Goal: Find specific fact: Find specific fact

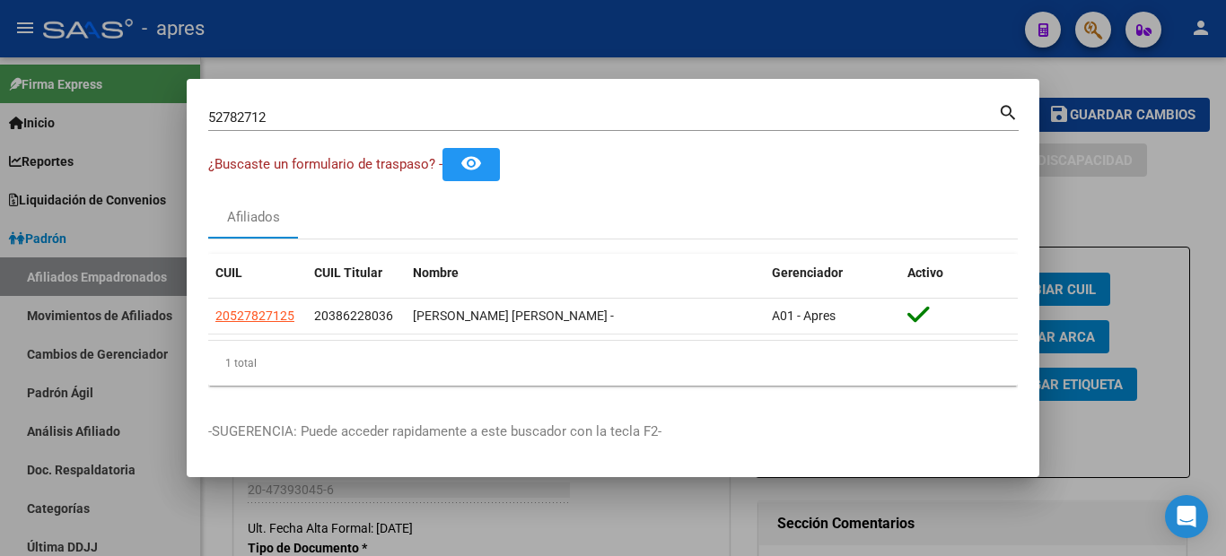
scroll to position [628, 0]
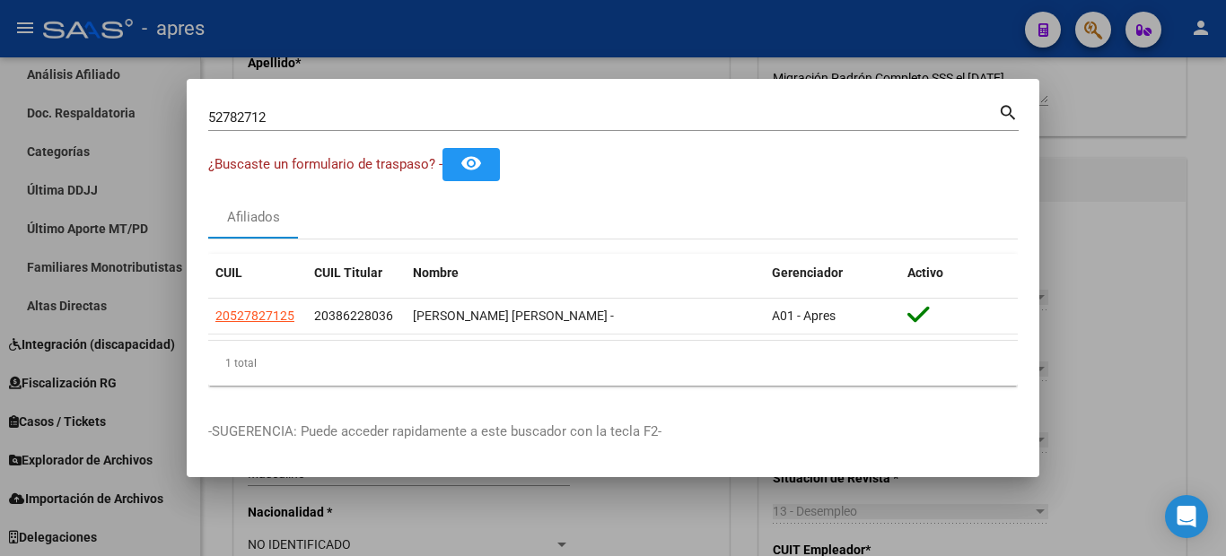
drag, startPoint x: 290, startPoint y: 131, endPoint x: 264, endPoint y: 122, distance: 27.5
click at [251, 123] on div "52782712 Buscar (apellido, dni, [PERSON_NAME], [PERSON_NAME], cuit, obra social)" at bounding box center [603, 117] width 790 height 27
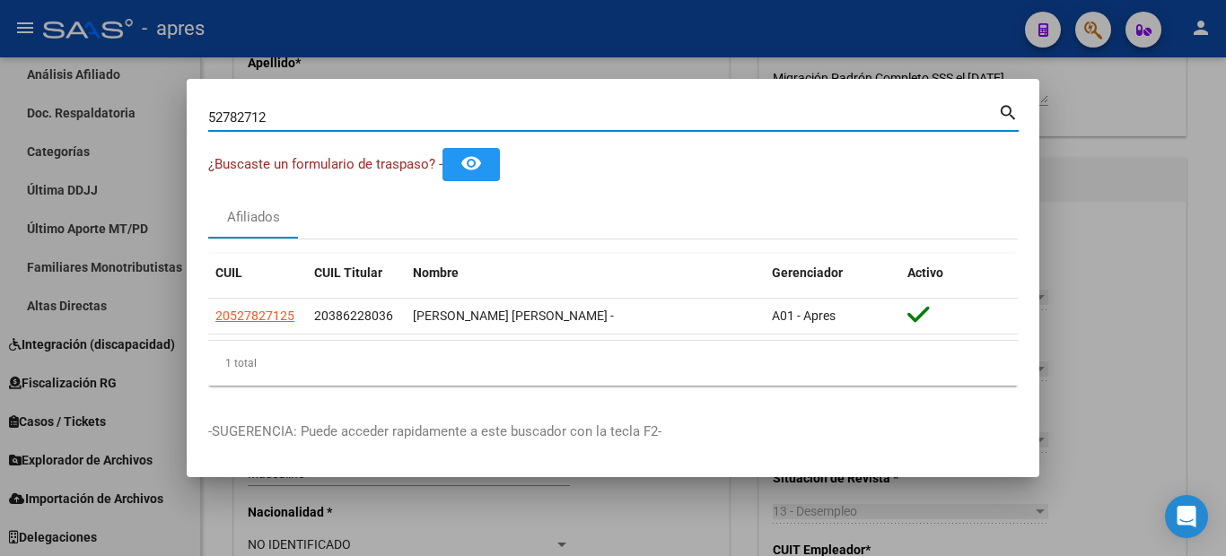
drag, startPoint x: 268, startPoint y: 106, endPoint x: 145, endPoint y: 73, distance: 127.3
click at [157, 75] on div "52782712 Buscar (apellido, dni, cuil, nro traspaso, cuit, obra social) search ¿…" at bounding box center [613, 278] width 1226 height 556
type input "36944665"
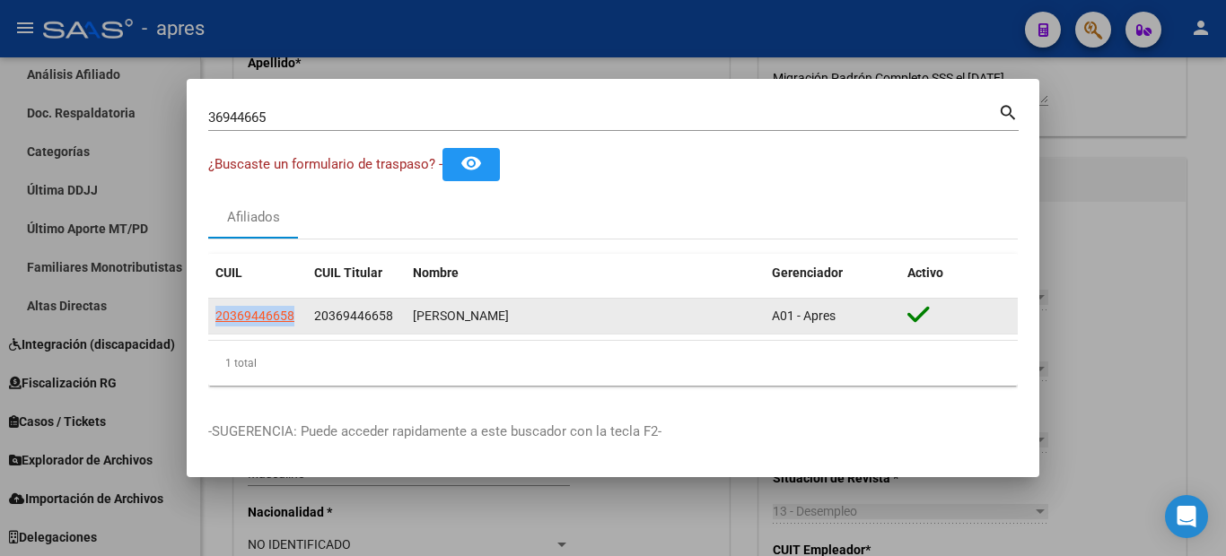
drag, startPoint x: 299, startPoint y: 314, endPoint x: 212, endPoint y: 317, distance: 87.1
click at [212, 317] on datatable-body-cell "20369446658" at bounding box center [257, 316] width 99 height 35
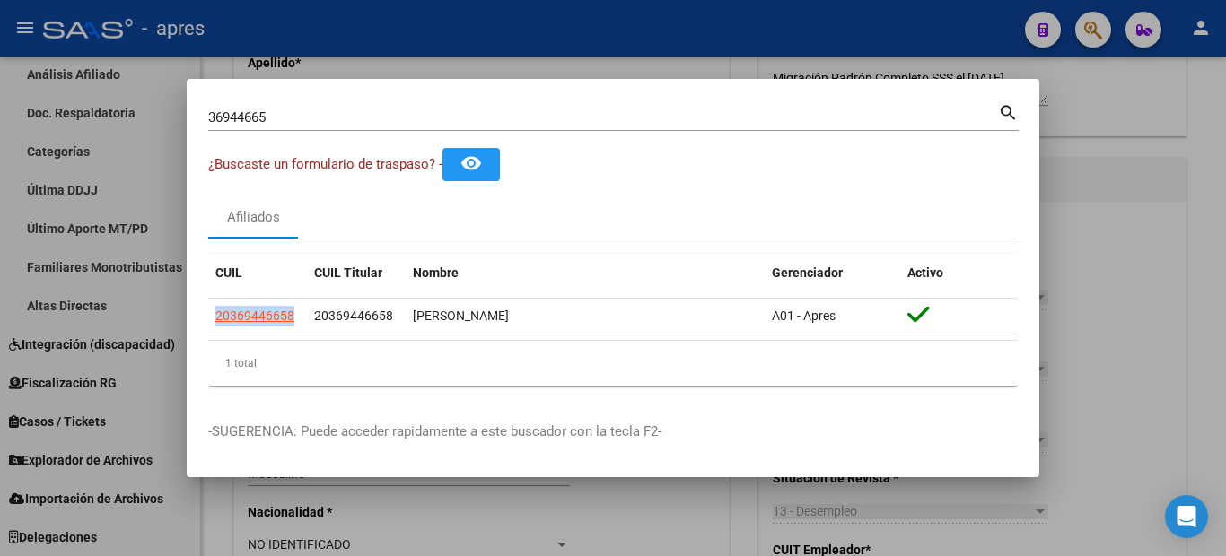
copy span "20369446658"
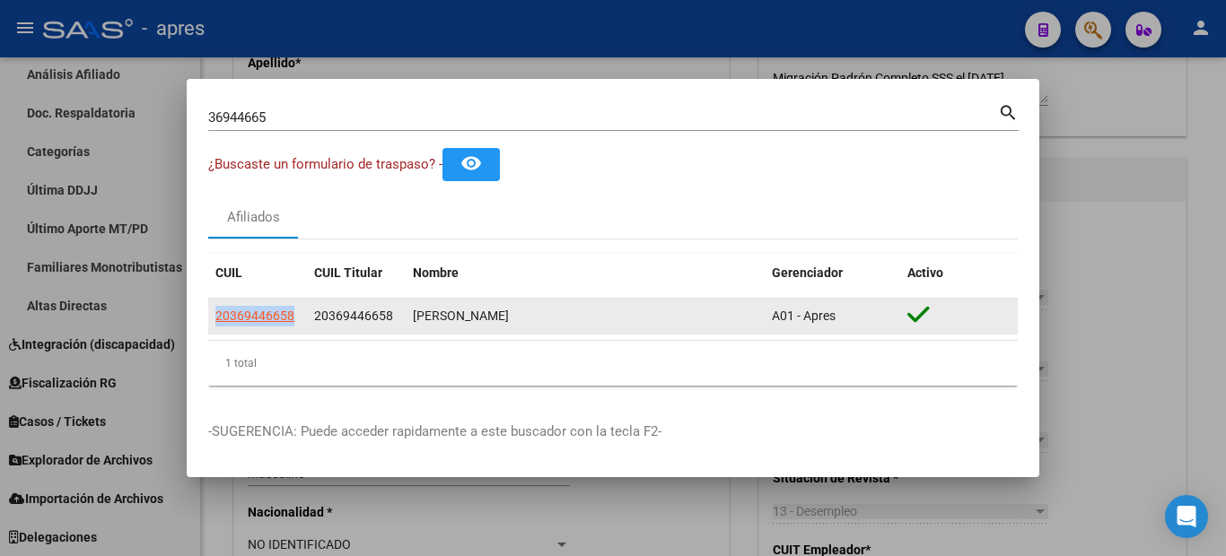
click at [277, 310] on span "20369446658" at bounding box center [254, 316] width 79 height 14
copy span "20369446658"
type textarea "20369446658"
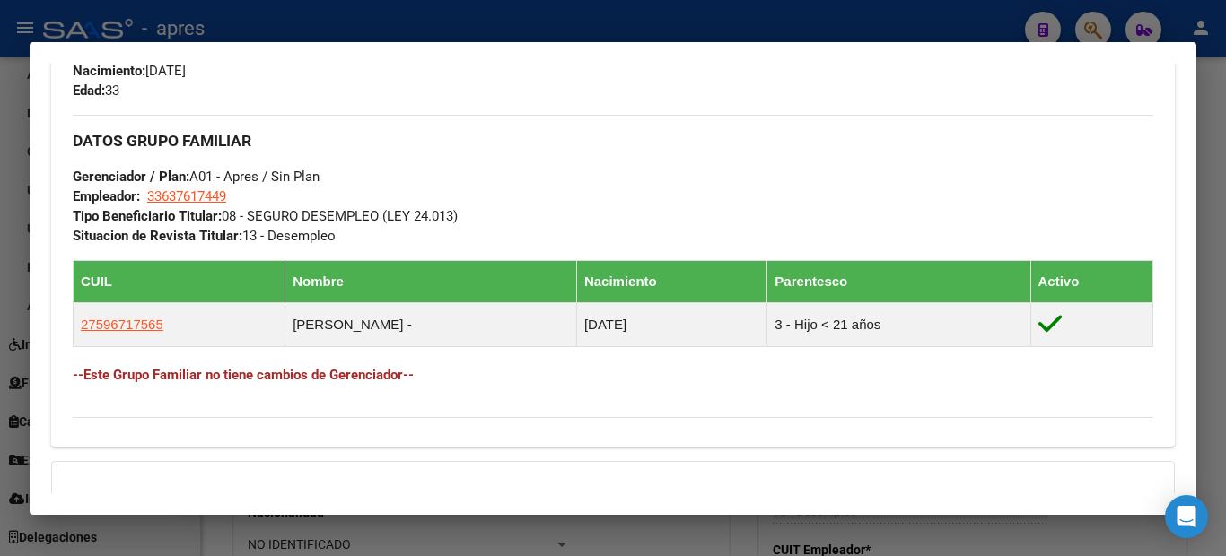
scroll to position [996, 0]
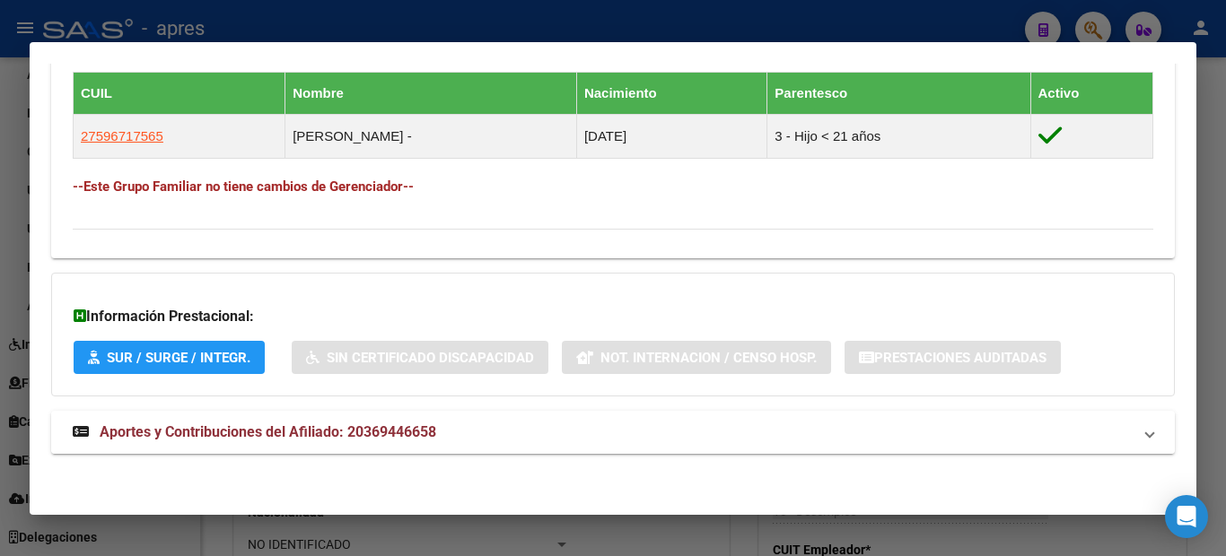
click at [178, 418] on mat-expansion-panel-header "Aportes y Contribuciones del Afiliado: 20369446658" at bounding box center [613, 432] width 1124 height 43
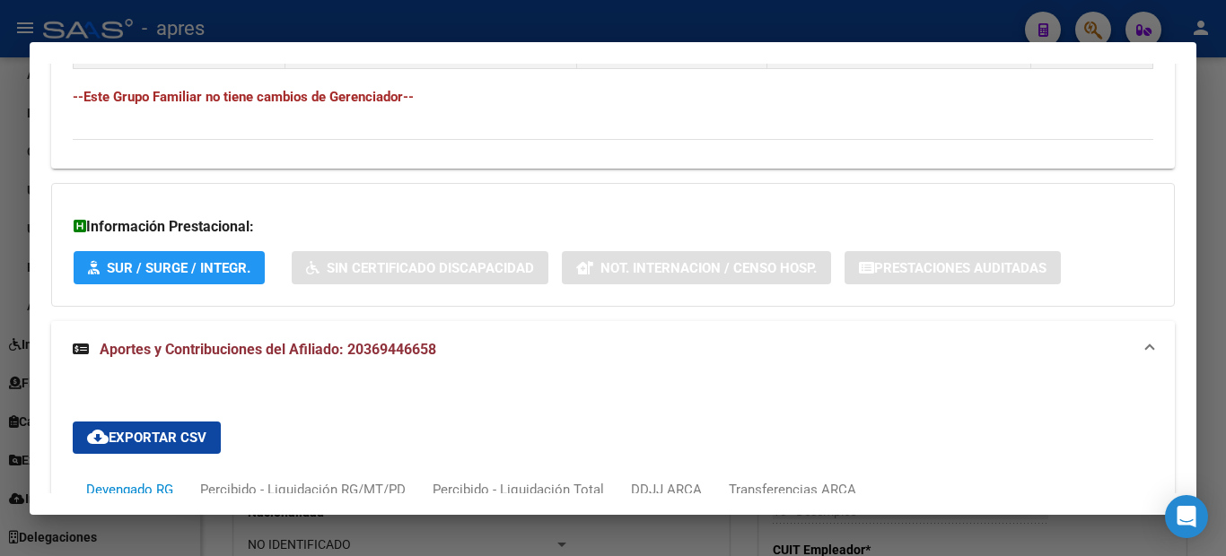
scroll to position [1590, 0]
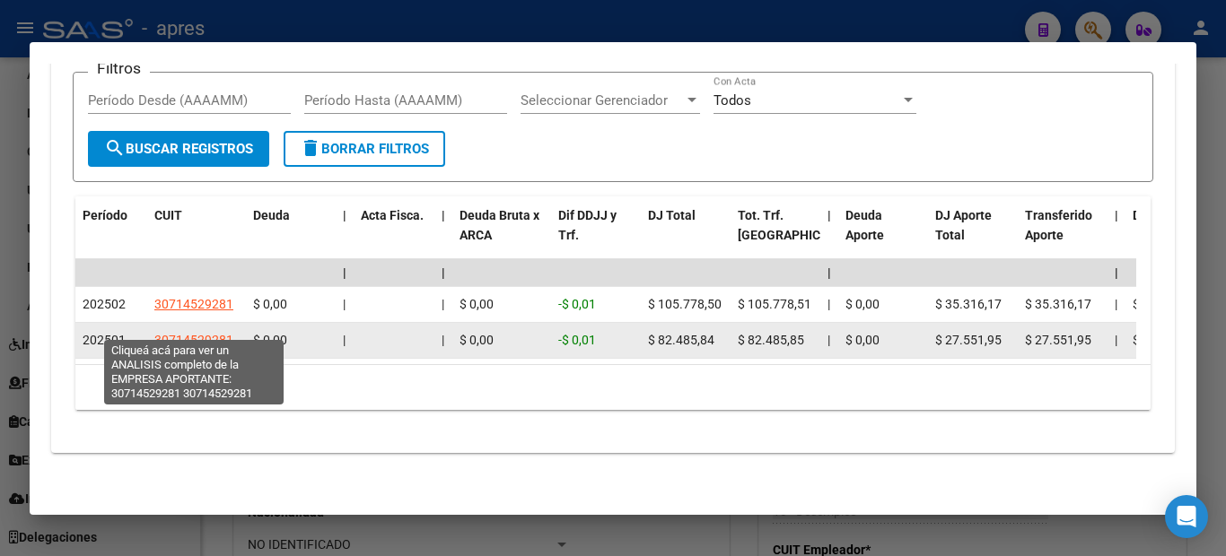
drag, startPoint x: 234, startPoint y: 329, endPoint x: 156, endPoint y: 328, distance: 78.1
click at [156, 330] on div "30714529281" at bounding box center [196, 340] width 84 height 21
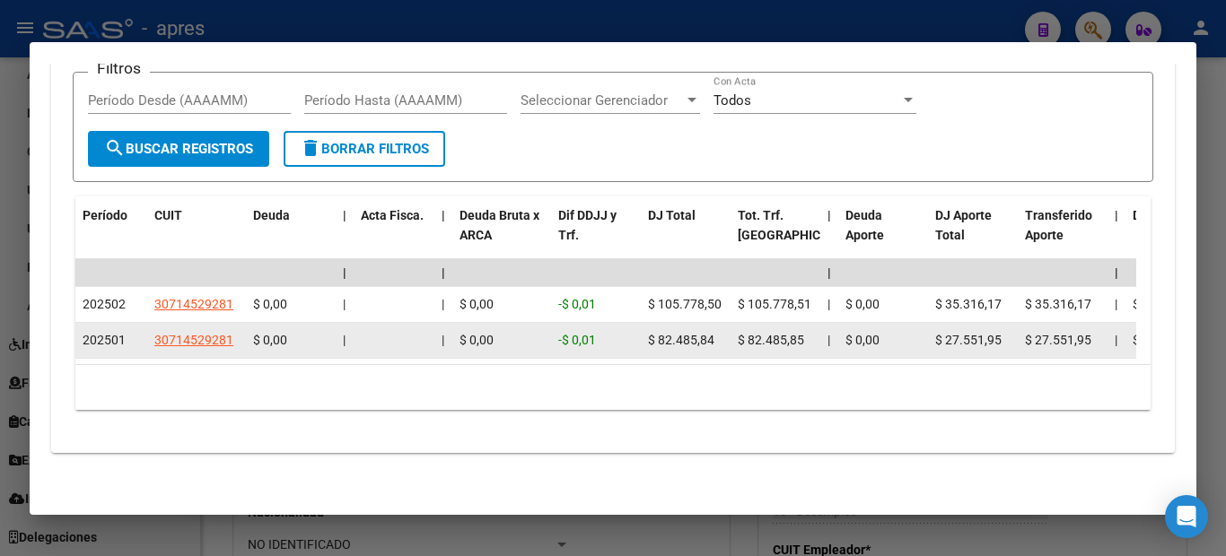
copy span "30714529281"
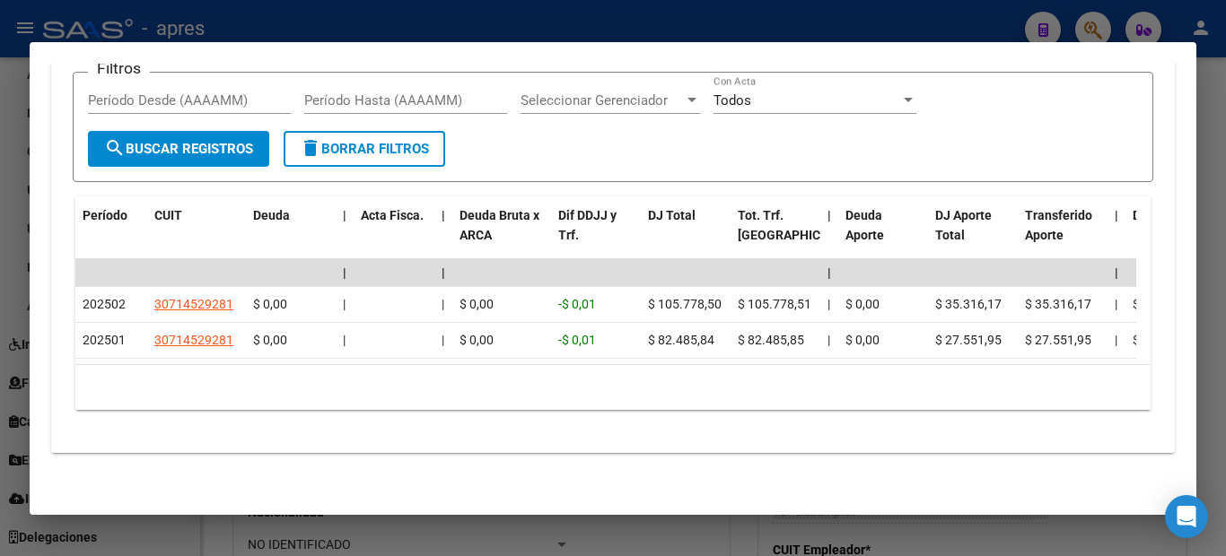
click at [4, 312] on div at bounding box center [613, 278] width 1226 height 556
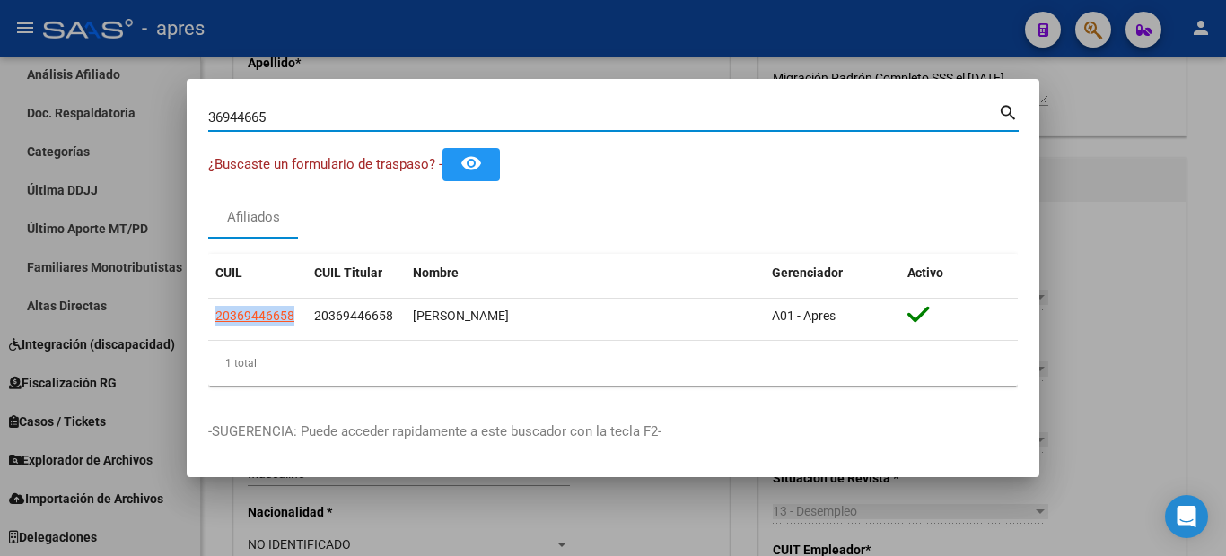
drag, startPoint x: 300, startPoint y: 118, endPoint x: 167, endPoint y: 111, distance: 133.0
click at [173, 109] on div "36944665 Buscar (apellido, dni, cuil, nro traspaso, cuit, obra social) search ¿…" at bounding box center [613, 278] width 1226 height 556
paste input "59671756"
type input "59671756"
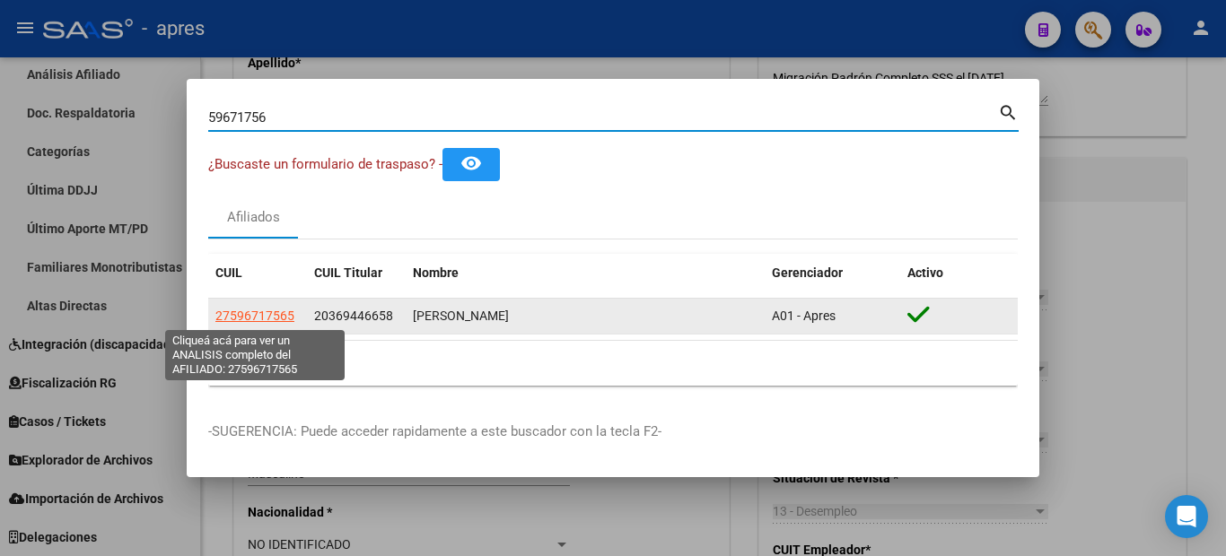
click at [220, 318] on span "27596717565" at bounding box center [254, 316] width 79 height 14
type textarea "27596717565"
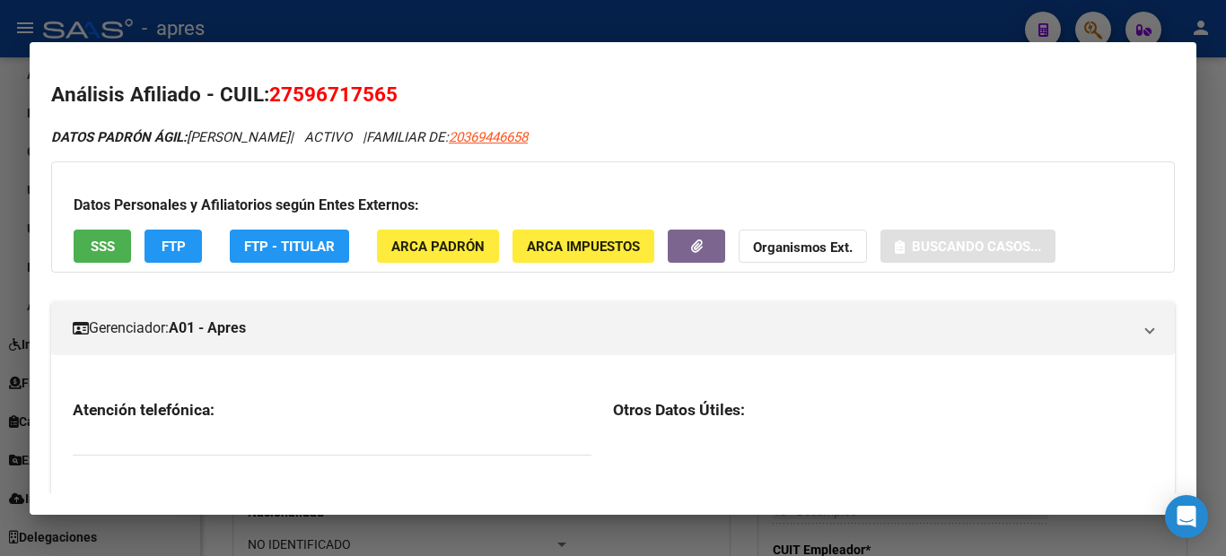
drag, startPoint x: 428, startPoint y: 81, endPoint x: 256, endPoint y: 87, distance: 172.4
click at [256, 87] on mat-dialog-content "Análisis Afiliado - CUIL: 27596717565 DATOS PADRÓN ÁGIL: [PERSON_NAME] | ACTIVO…" at bounding box center [613, 279] width 1167 height 430
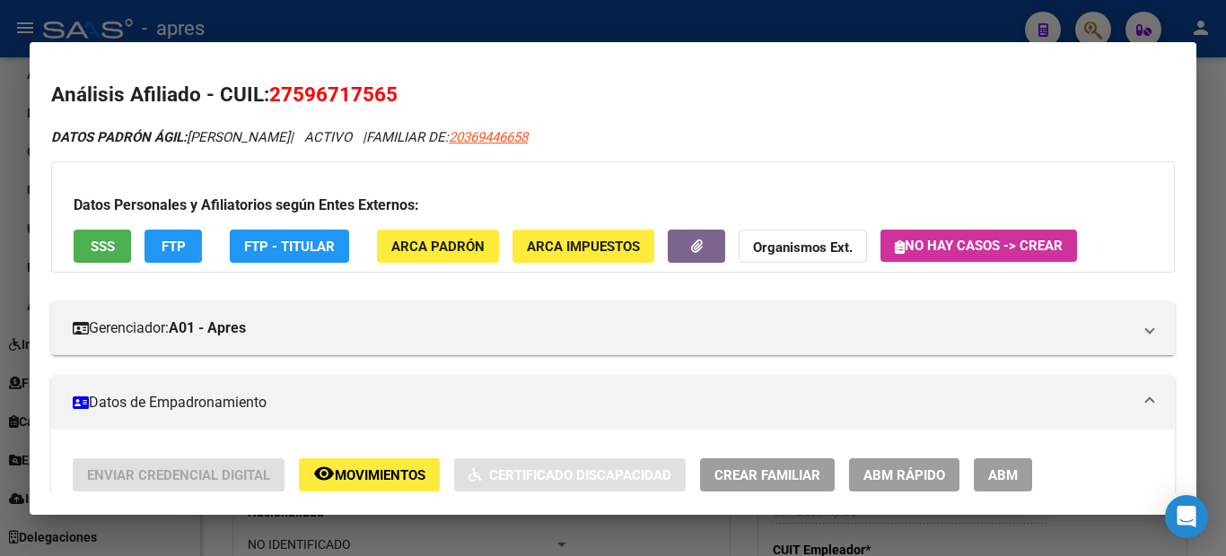
click at [286, 88] on span "27596717565" at bounding box center [333, 94] width 128 height 23
drag, startPoint x: 276, startPoint y: 94, endPoint x: 429, endPoint y: 87, distance: 152.7
click at [429, 87] on h2 "Análisis Afiliado - CUIL: 27596717565" at bounding box center [613, 95] width 1124 height 31
copy span "27596717565"
